Goal: Task Accomplishment & Management: Manage account settings

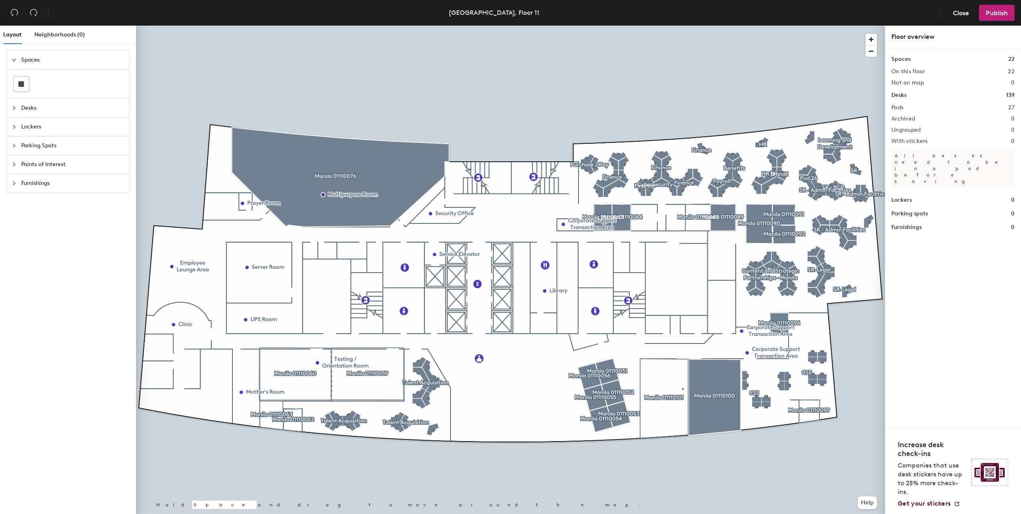
click at [682, 26] on div at bounding box center [510, 26] width 749 height 0
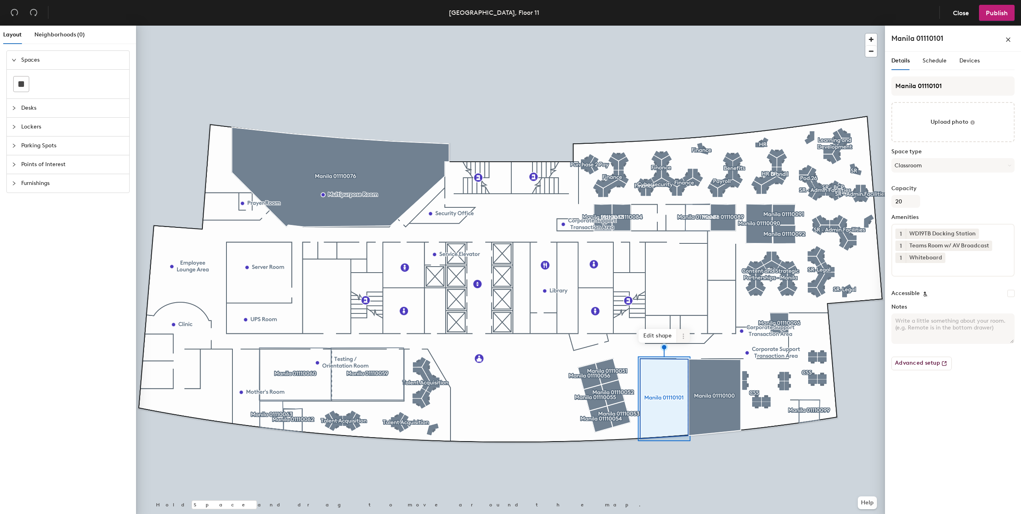
click at [685, 338] on icon at bounding box center [683, 336] width 6 height 6
click at [696, 367] on span "Activate" at bounding box center [712, 368] width 71 height 14
click at [689, 338] on span at bounding box center [683, 336] width 13 height 14
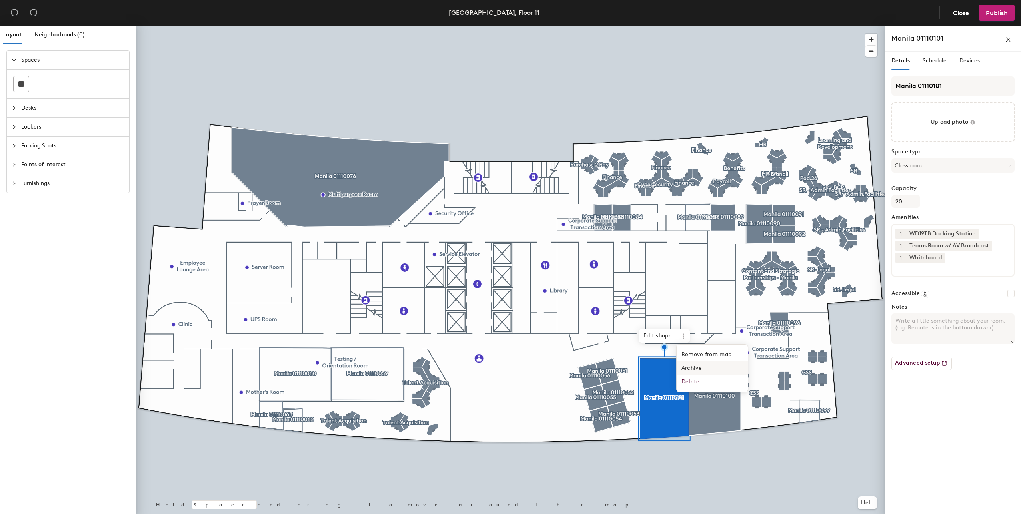
click at [692, 368] on span "Archive" at bounding box center [712, 368] width 71 height 14
